Goal: Task Accomplishment & Management: Manage account settings

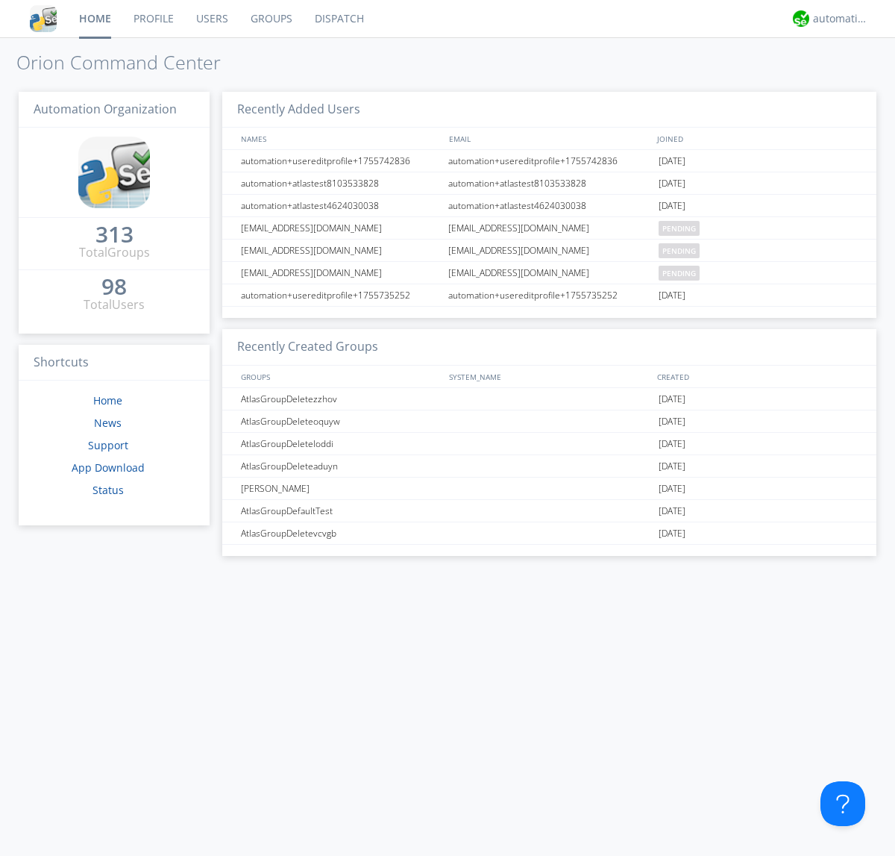
click at [211, 19] on link "Users" at bounding box center [212, 18] width 54 height 37
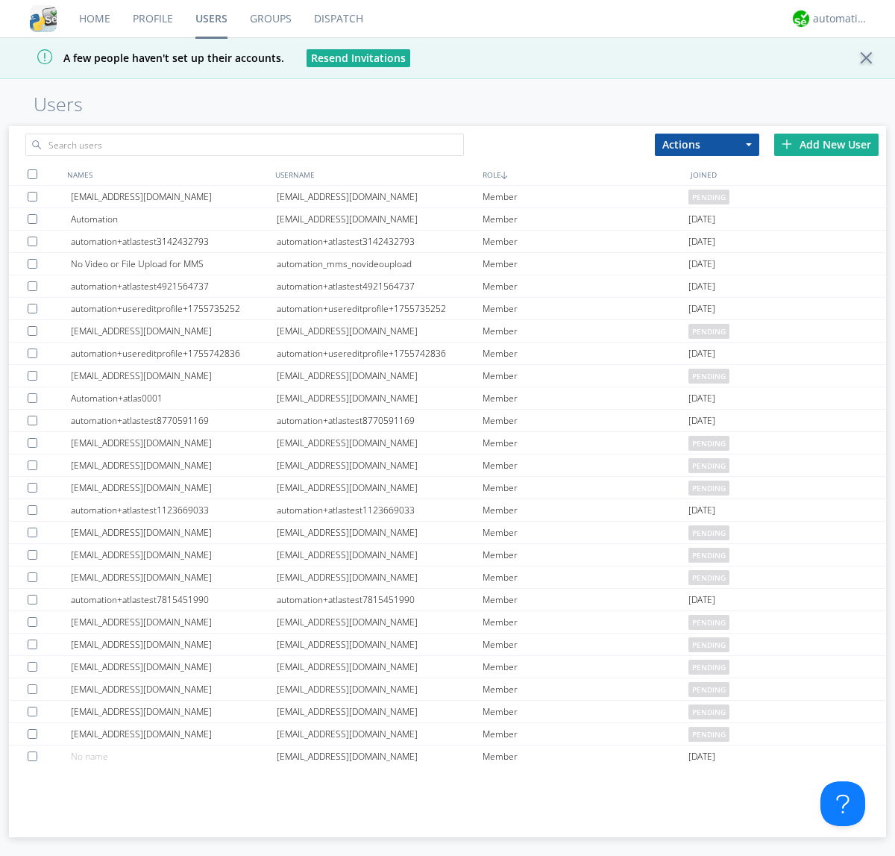
click at [827, 144] on div "Add New User" at bounding box center [827, 145] width 104 height 22
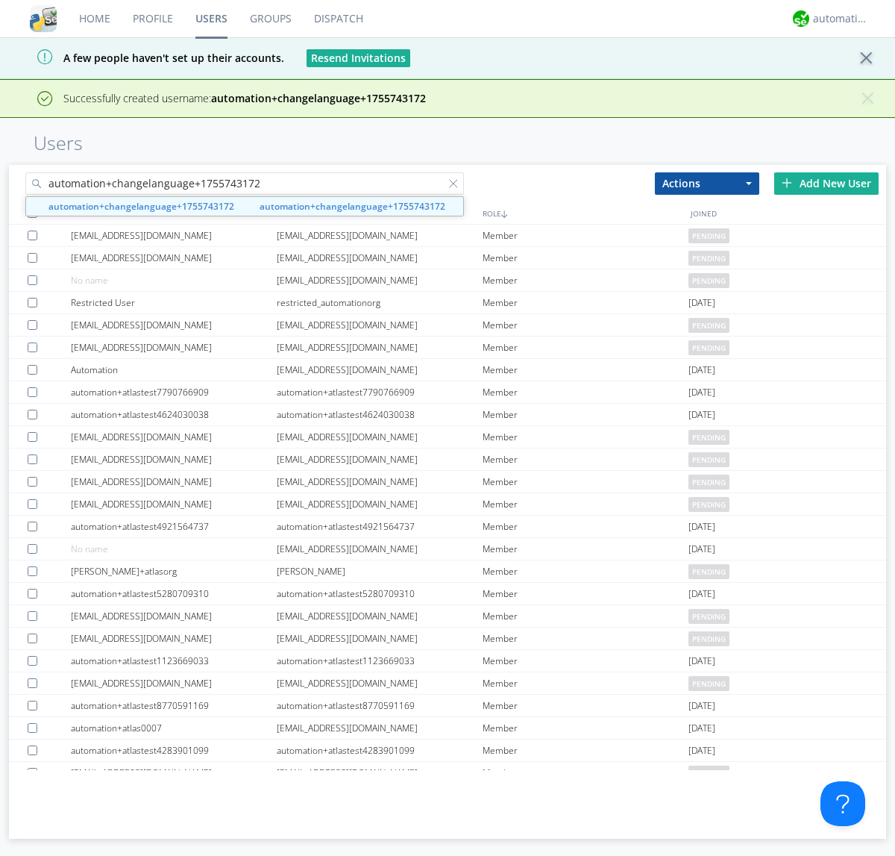
type input "automation+changelanguage+1755743172"
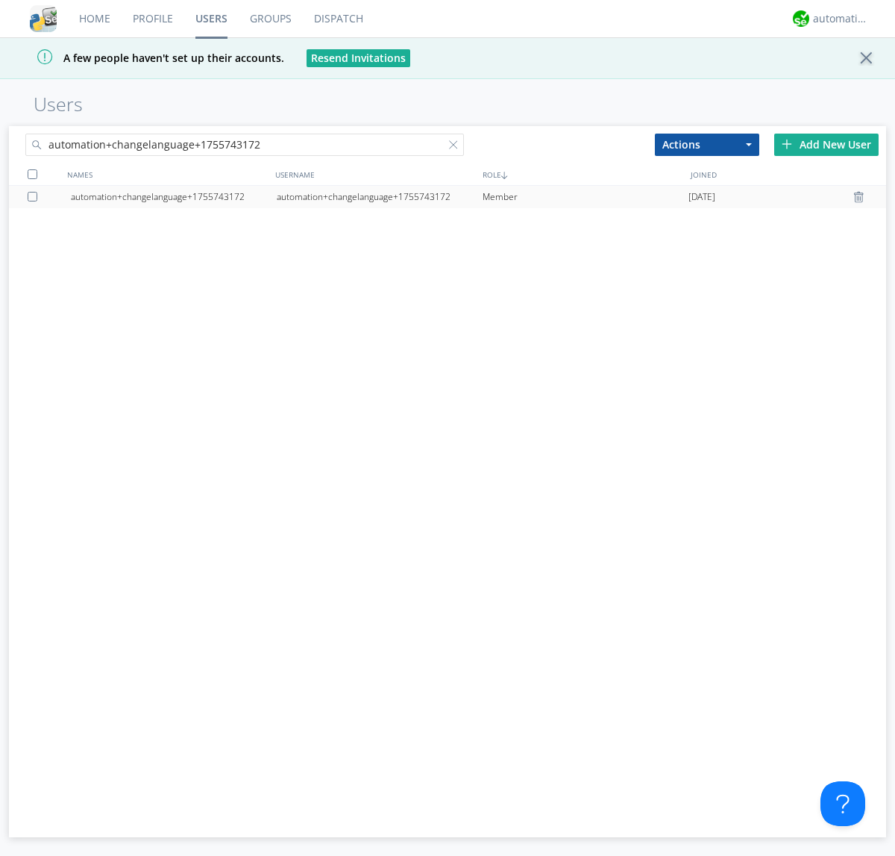
click at [379, 196] on div "automation+changelanguage+1755743172" at bounding box center [380, 197] width 206 height 22
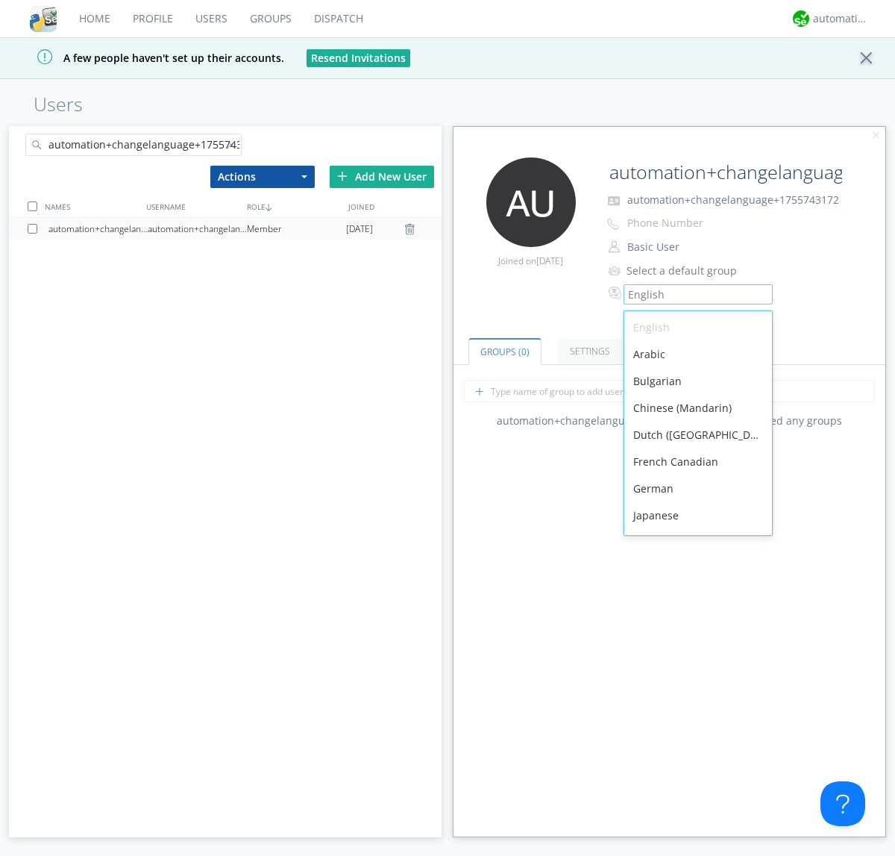
click at [695, 690] on div "Spanish" at bounding box center [699, 703] width 148 height 27
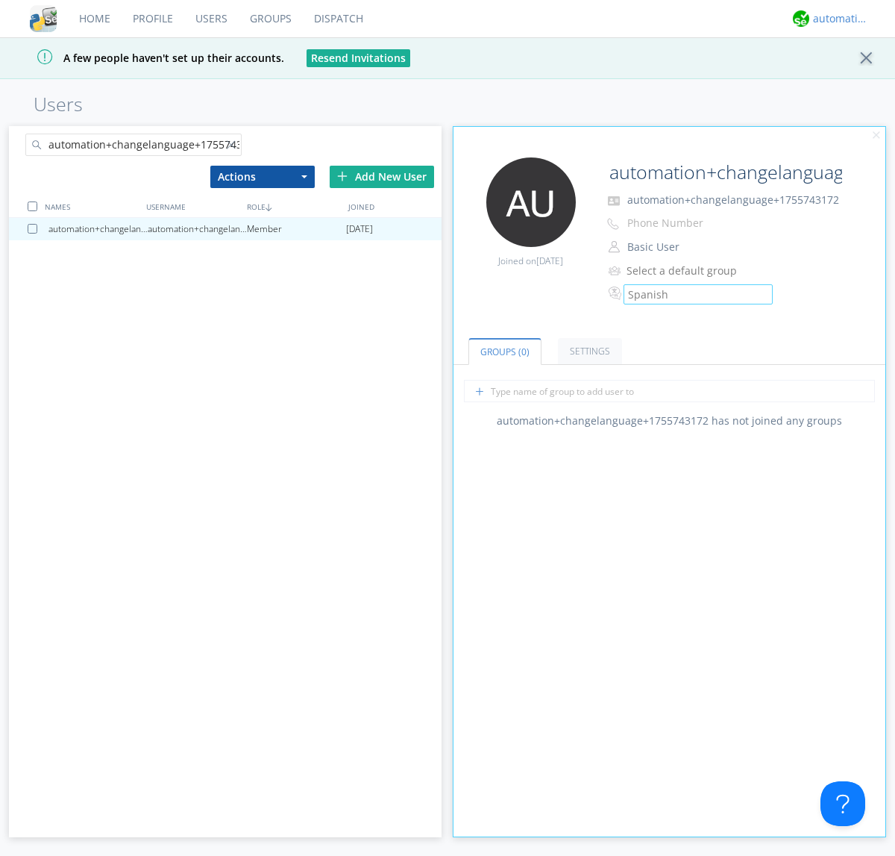
click at [837, 19] on div "automation+atlas" at bounding box center [841, 18] width 56 height 15
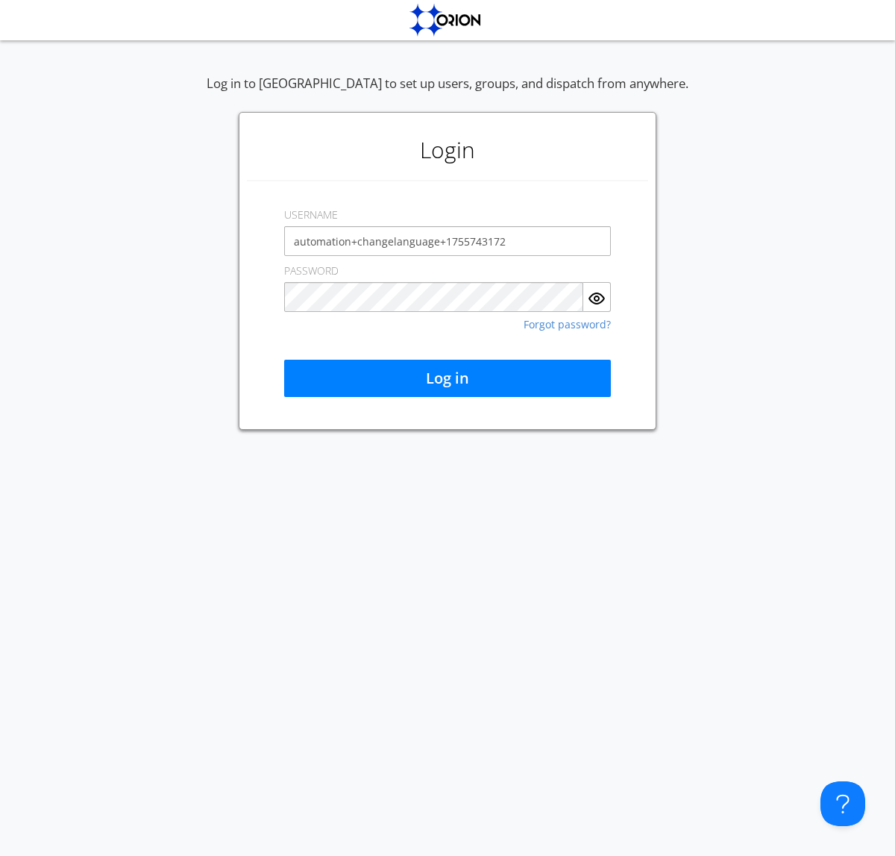
type input "automation+changelanguage+1755743172"
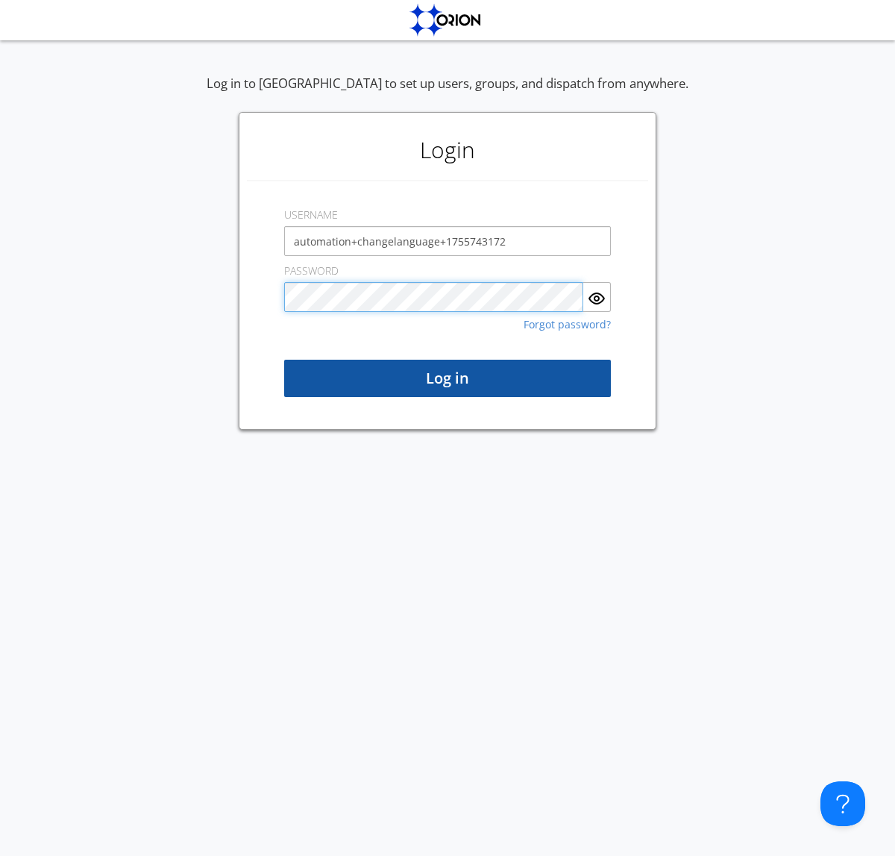
click at [448, 378] on button "Log in" at bounding box center [447, 378] width 327 height 37
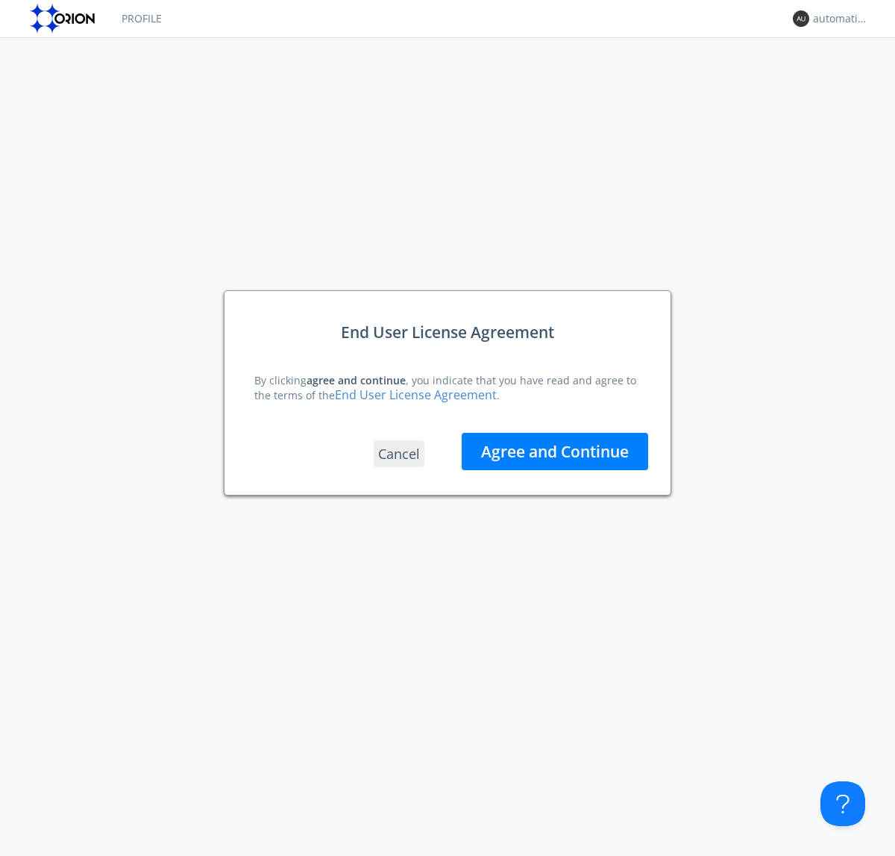
click at [555, 451] on button "Agree and Continue" at bounding box center [555, 451] width 187 height 37
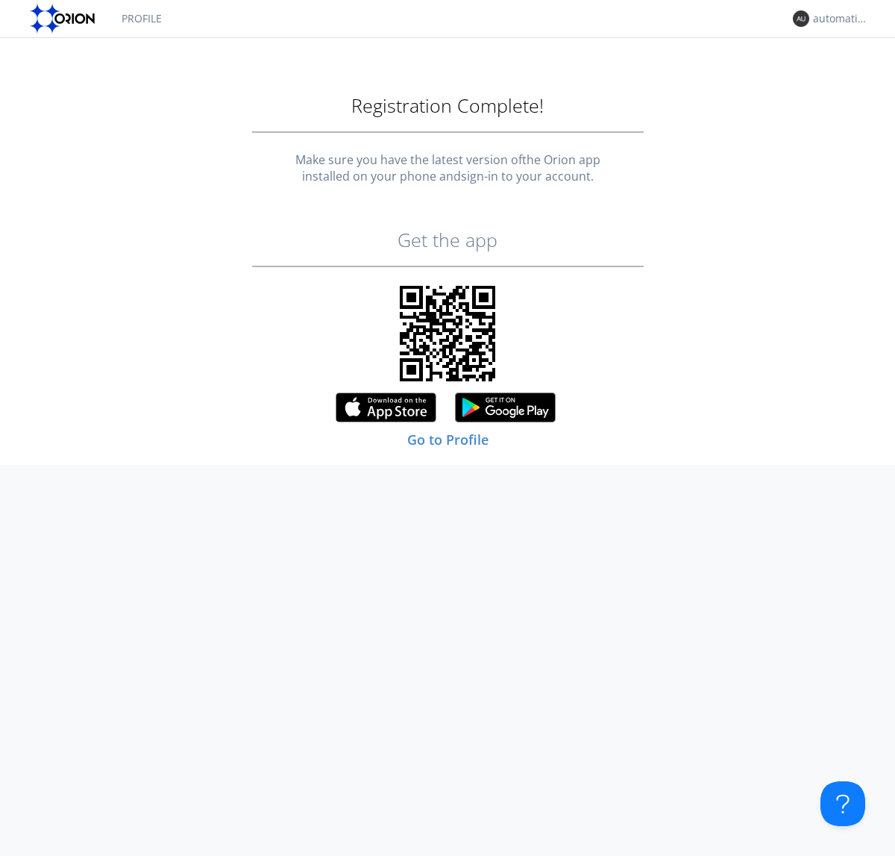
click at [141, 19] on link "Profile" at bounding box center [141, 18] width 63 height 37
click at [837, 19] on div "automation+changelanguage+1755743172" at bounding box center [841, 18] width 56 height 15
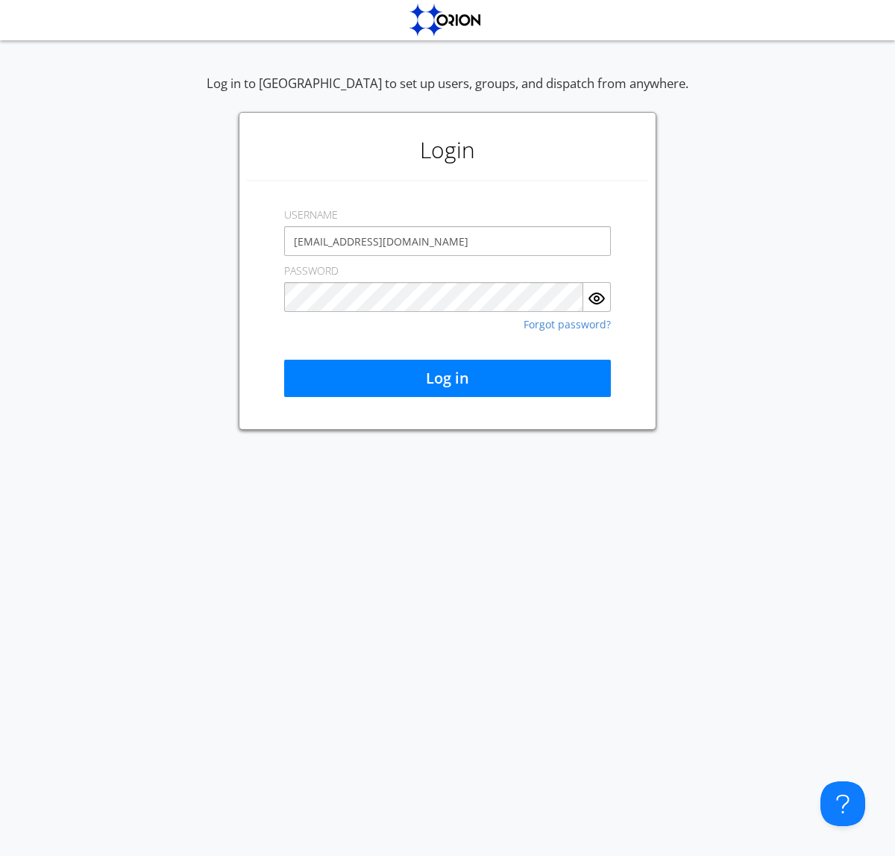
type input "[EMAIL_ADDRESS][DOMAIN_NAME]"
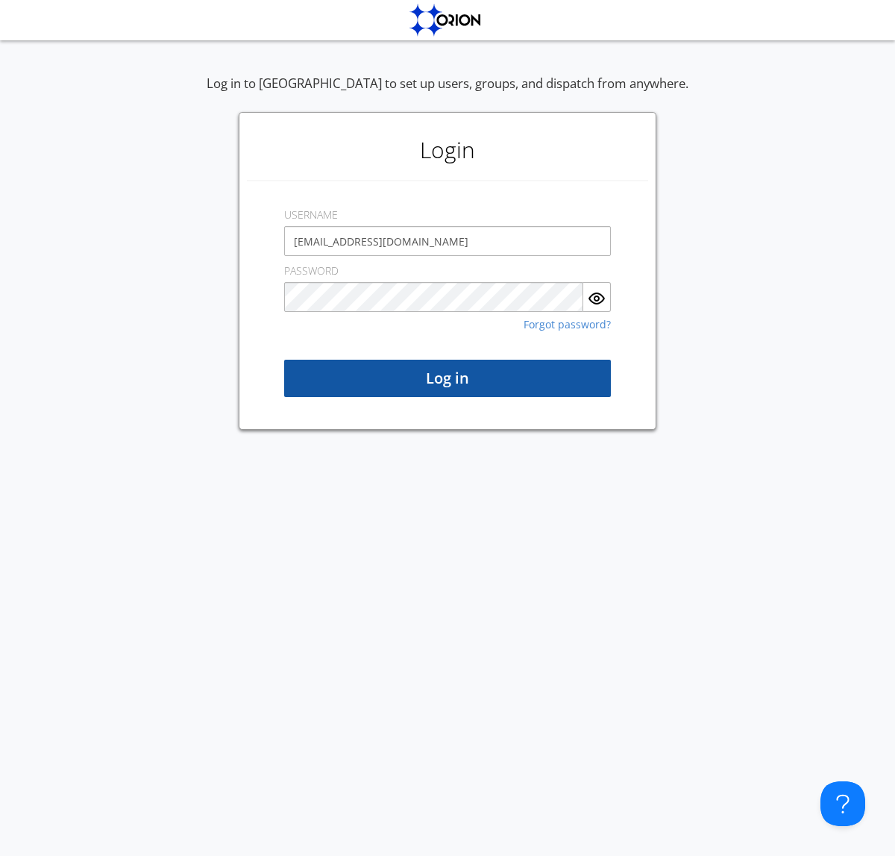
click at [448, 378] on button "Log in" at bounding box center [447, 378] width 327 height 37
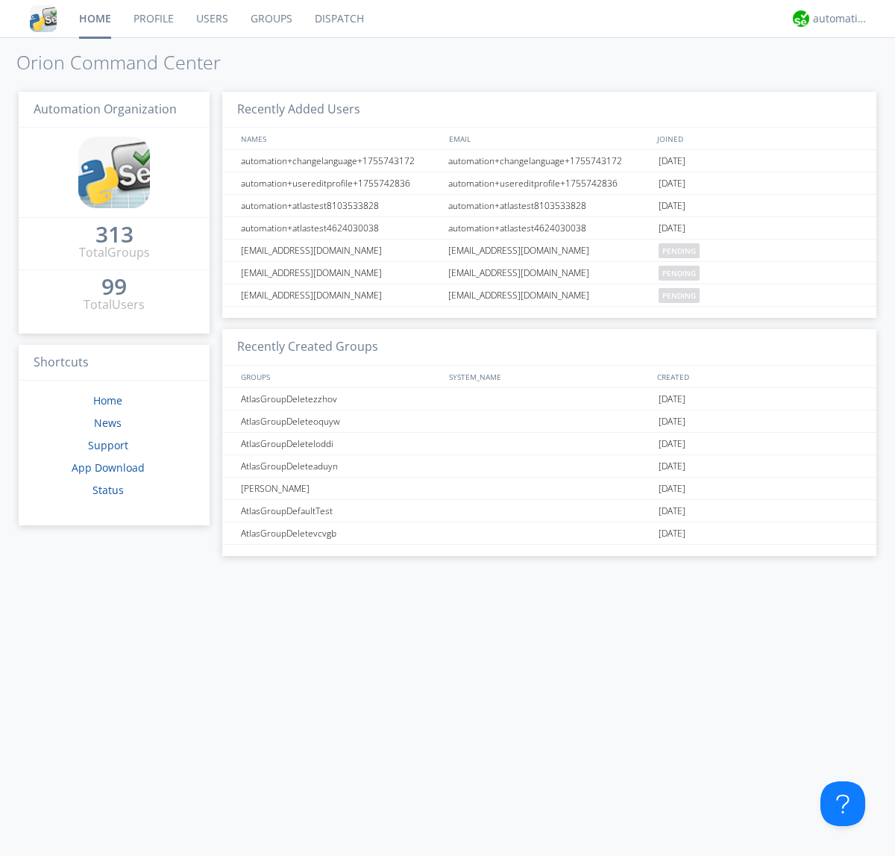
click at [211, 19] on link "Users" at bounding box center [212, 18] width 54 height 37
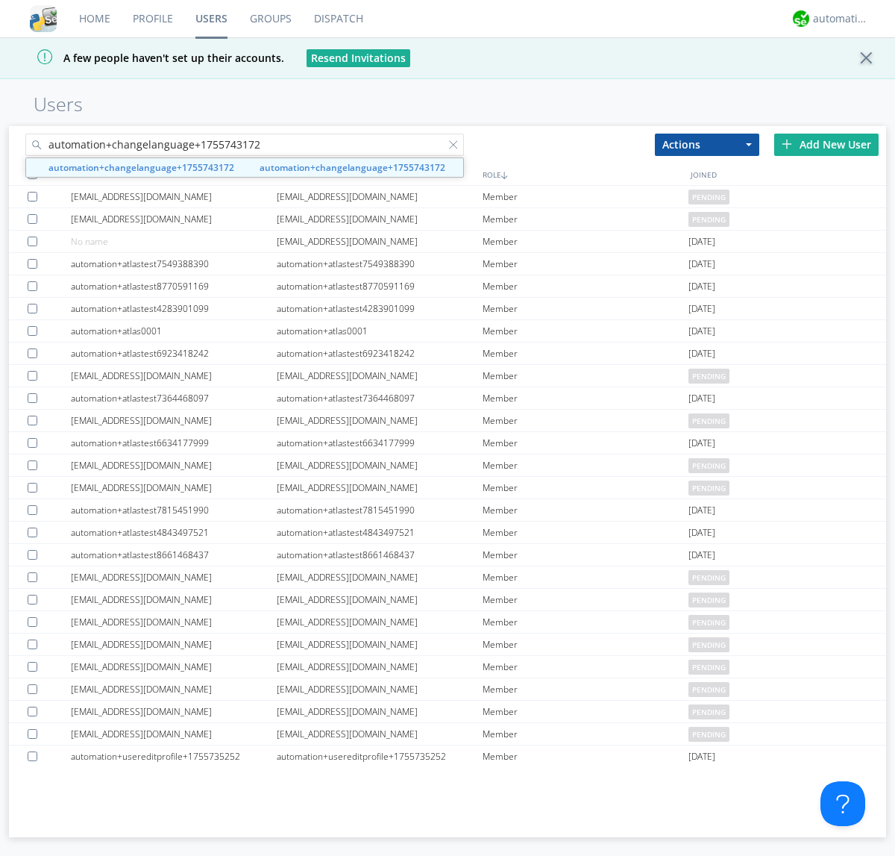
type input "automation+changelanguage+1755743172"
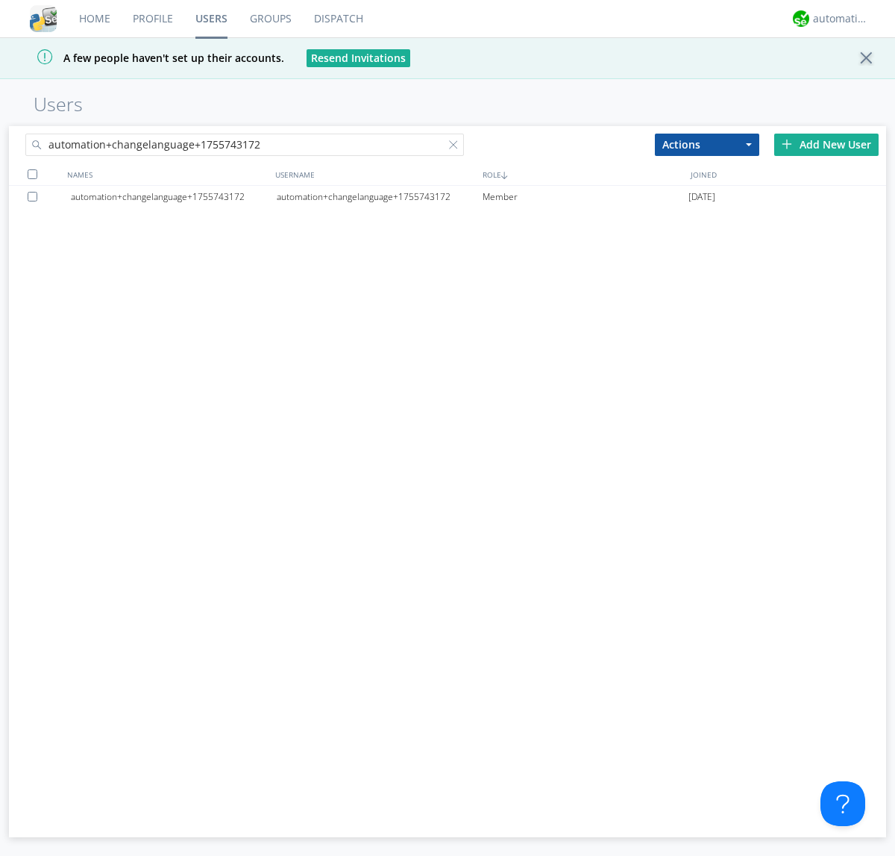
click at [35, 196] on div at bounding box center [35, 197] width 15 height 10
click at [707, 144] on button "Actions" at bounding box center [707, 145] width 104 height 22
click at [0, 0] on link "Delete User" at bounding box center [0, 0] width 0 height 0
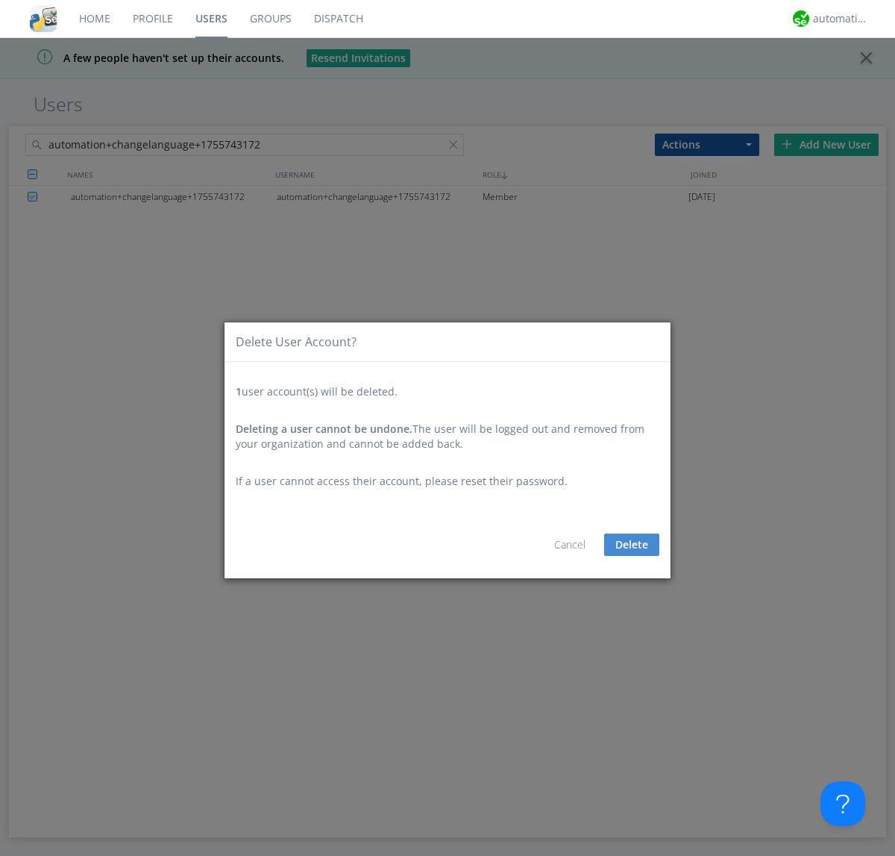
click at [632, 545] on button "Delete" at bounding box center [631, 545] width 55 height 22
